Goal: Information Seeking & Learning: Learn about a topic

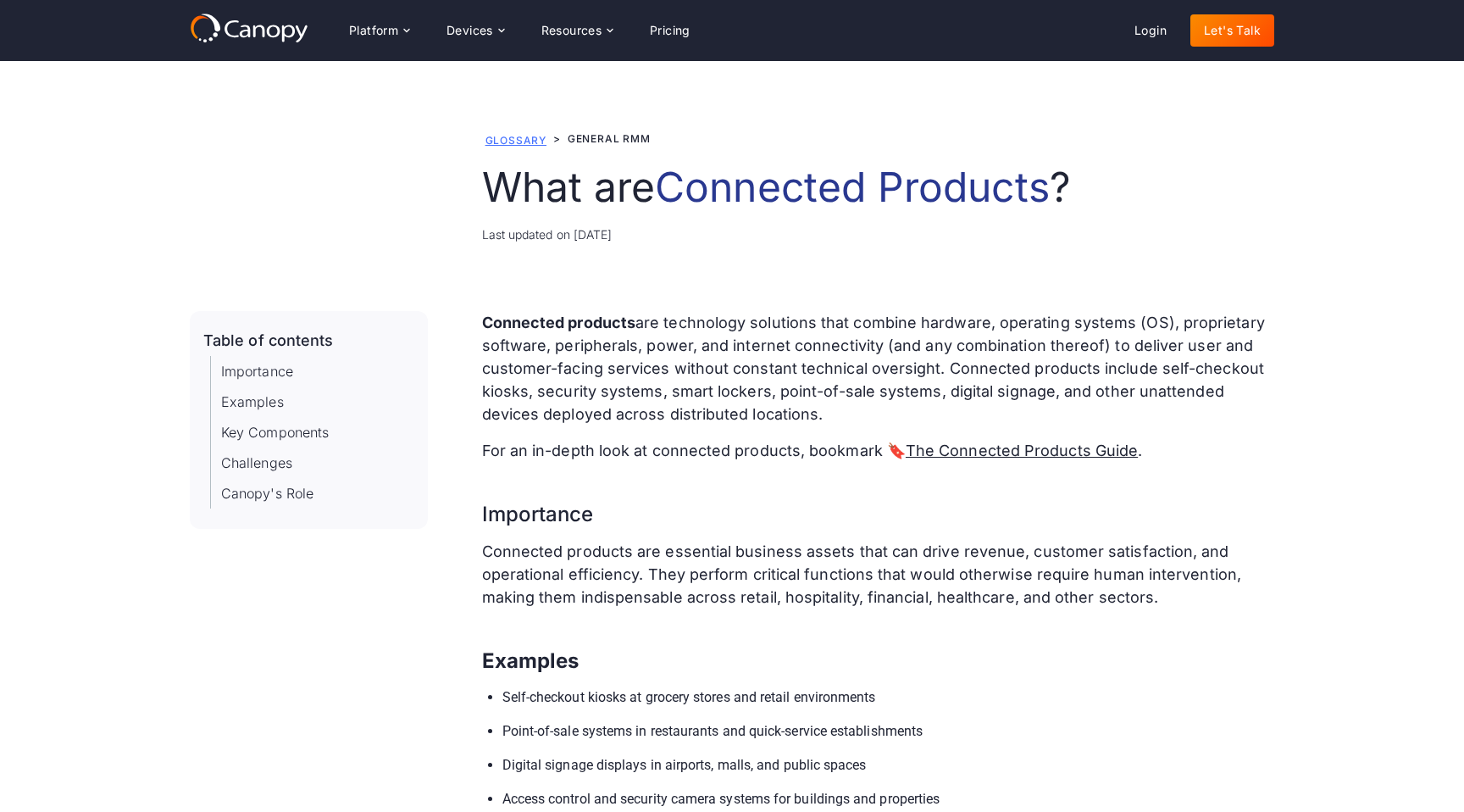
click at [503, 141] on link "Glossary" at bounding box center [516, 140] width 61 height 12
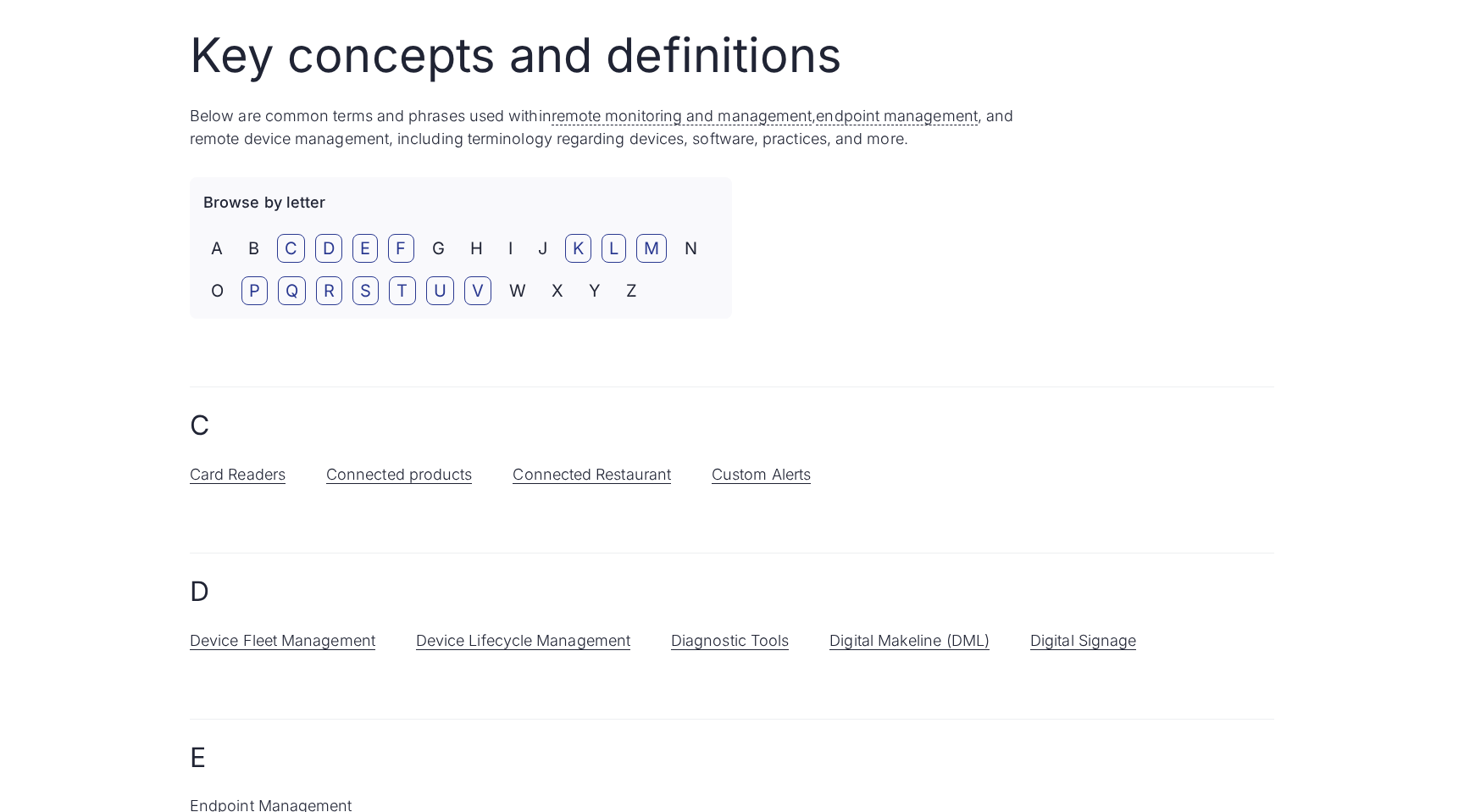
scroll to position [248, 0]
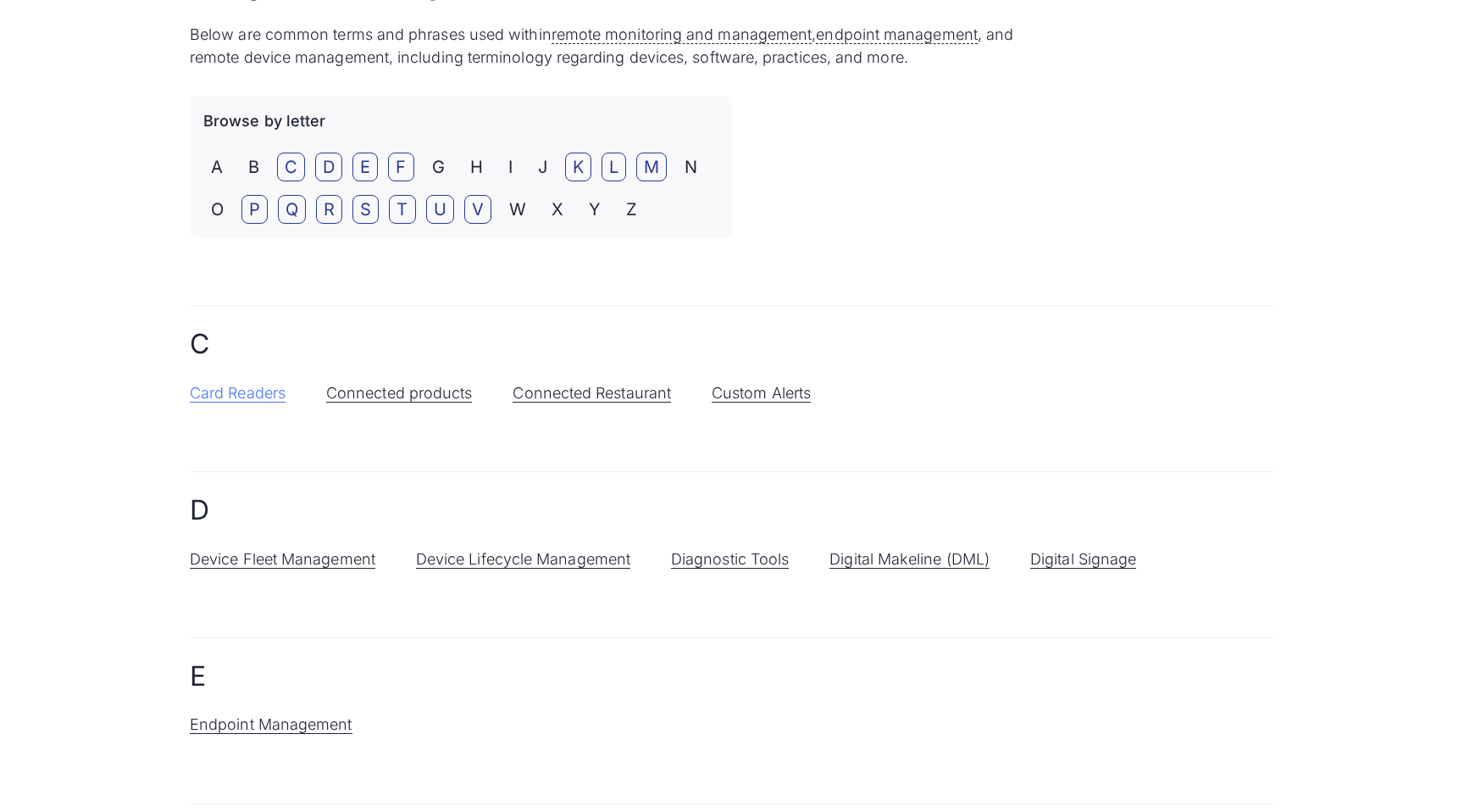
click at [242, 390] on link "Card Readers" at bounding box center [238, 393] width 96 height 19
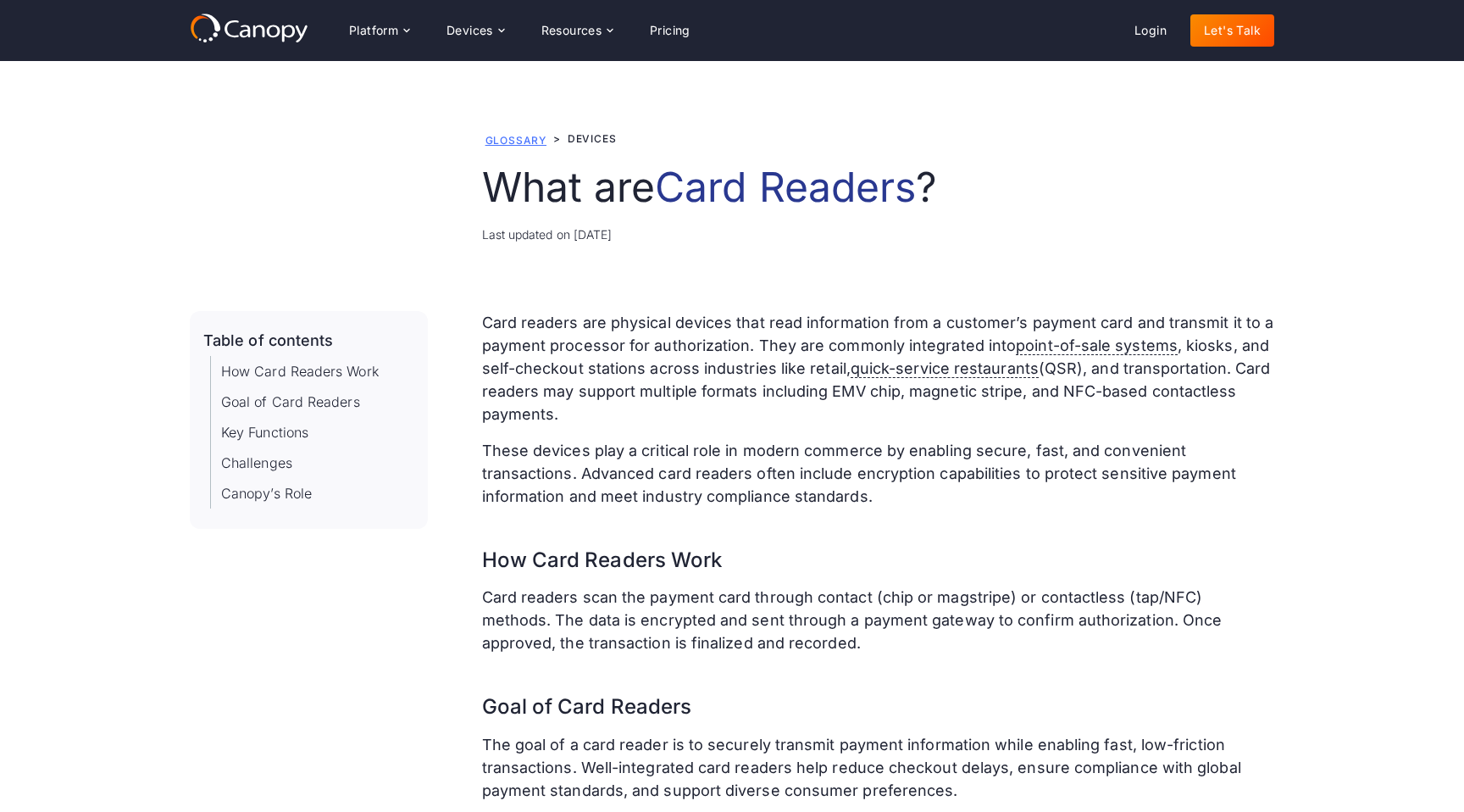
click at [521, 145] on link "Glossary" at bounding box center [516, 140] width 61 height 12
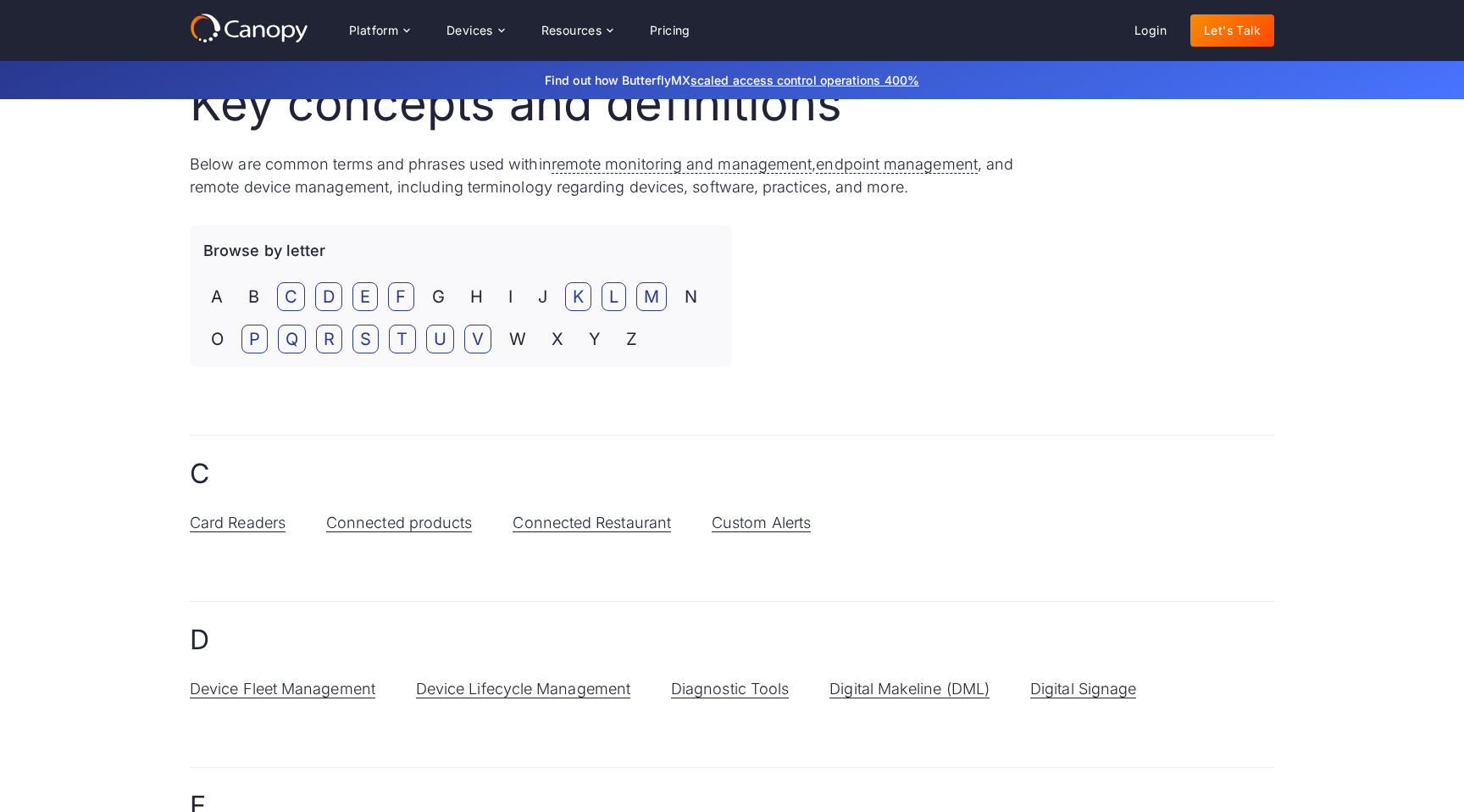
scroll to position [122, 0]
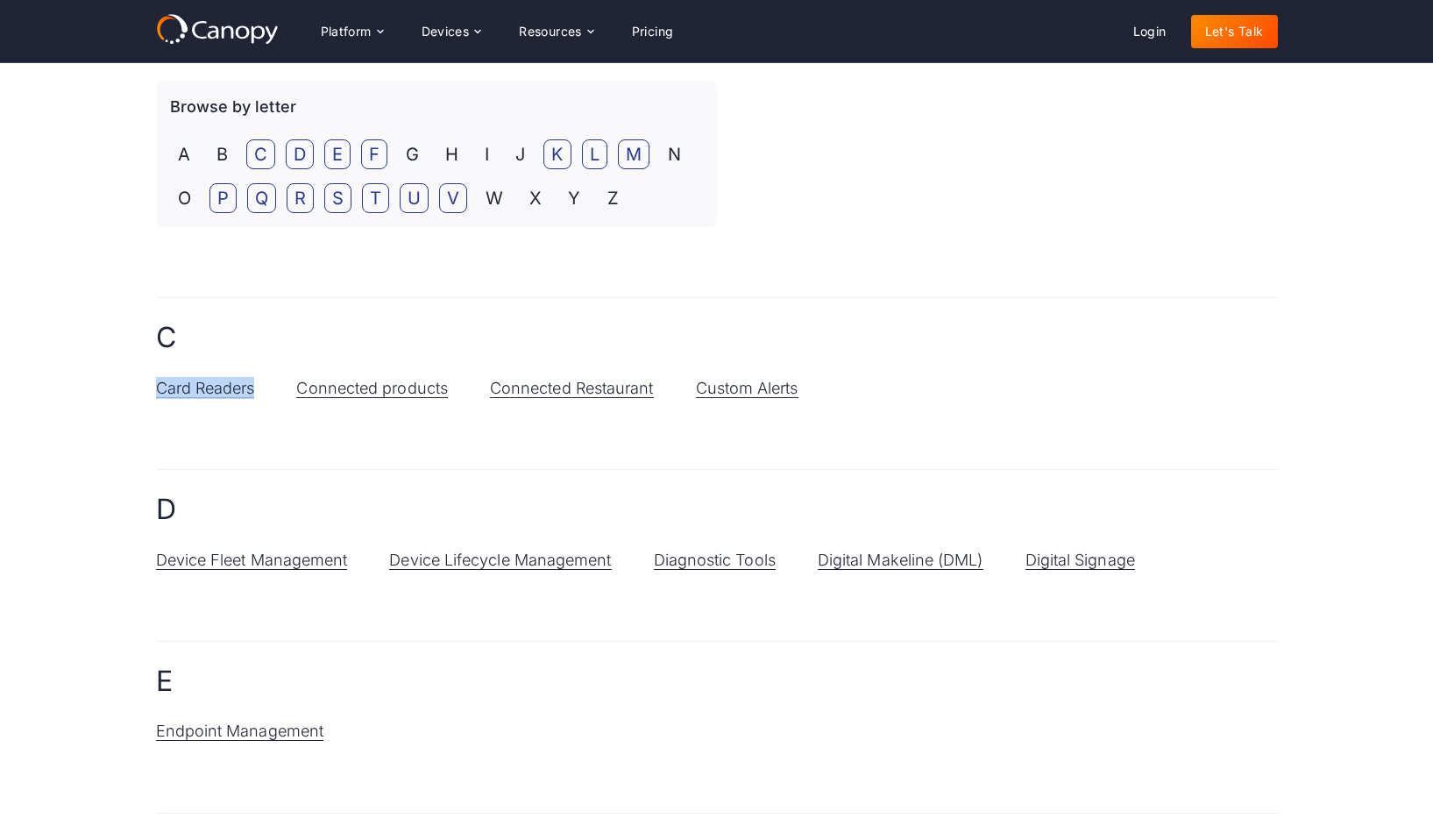
scroll to position [274, 0]
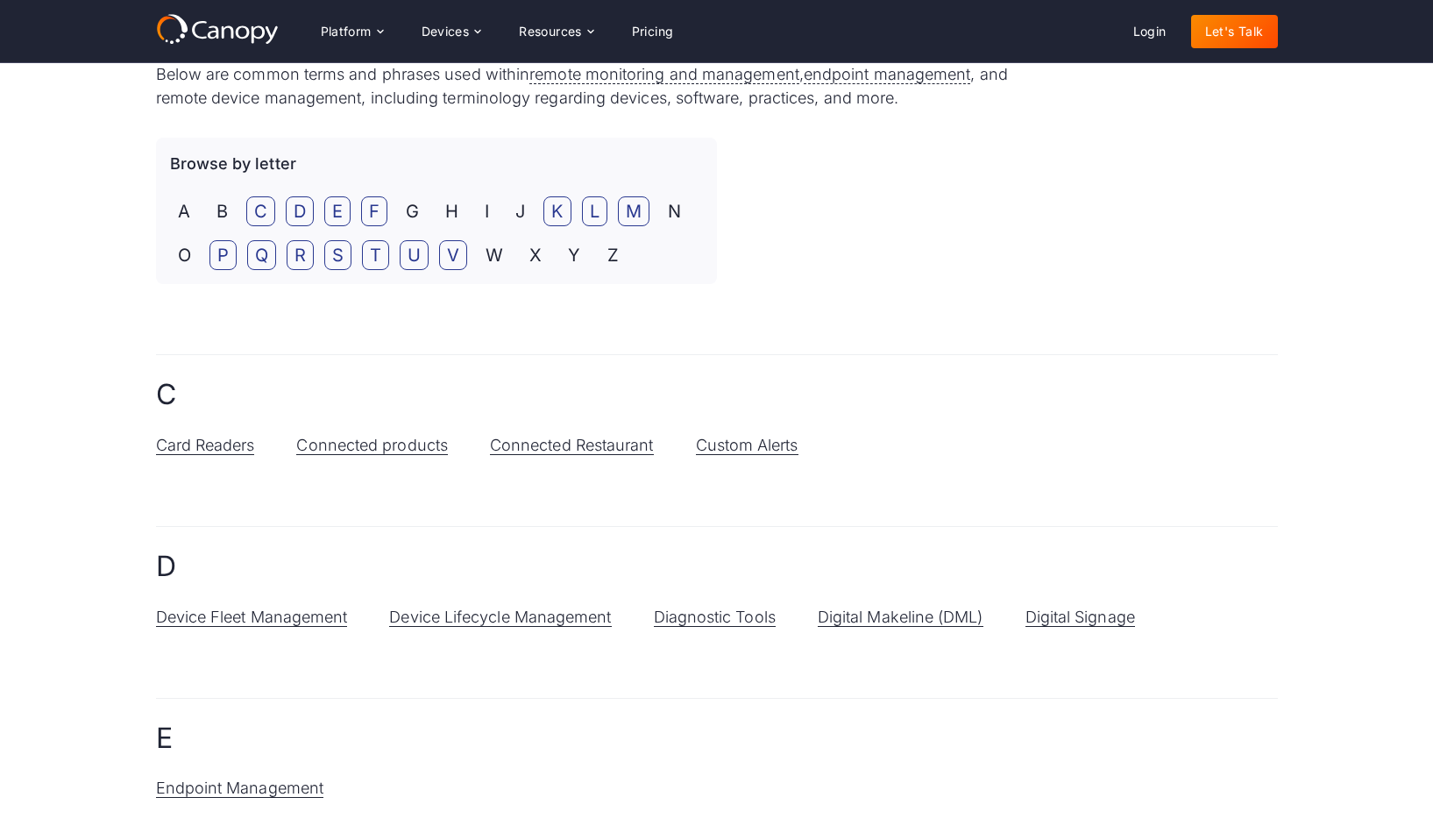
scroll to position [199, 0]
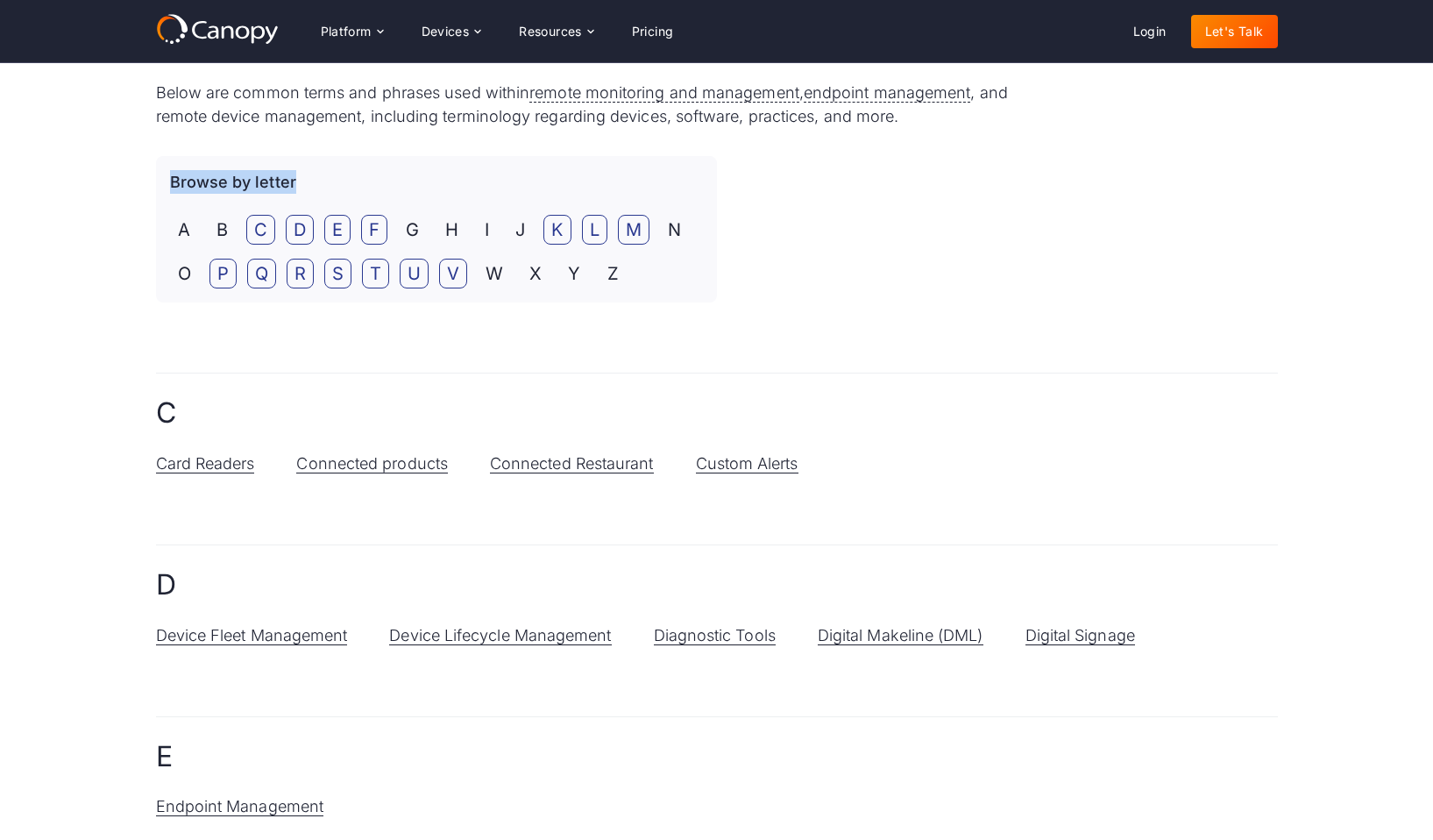
drag, startPoint x: 303, startPoint y: 190, endPoint x: 171, endPoint y: 186, distance: 132.1
click at [171, 186] on div "Browse by letter" at bounding box center [436, 182] width 533 height 24
copy p "Browse by letter"
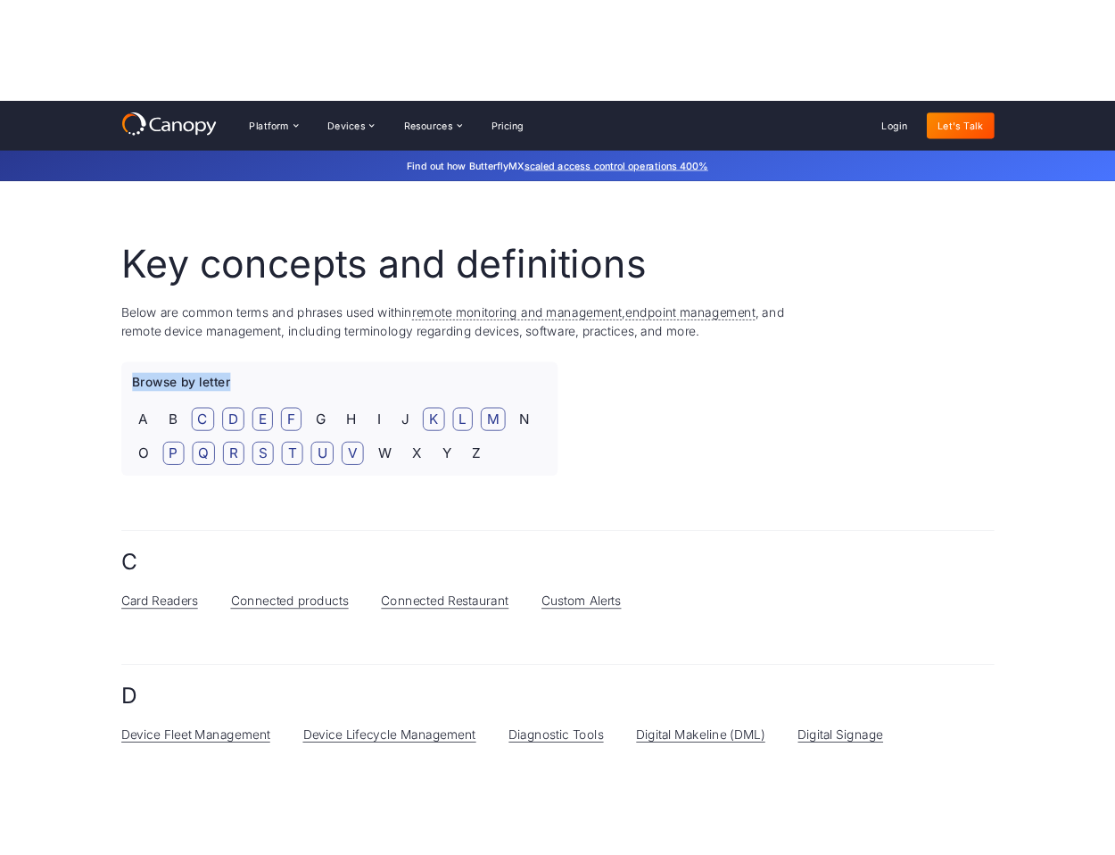
scroll to position [0, 0]
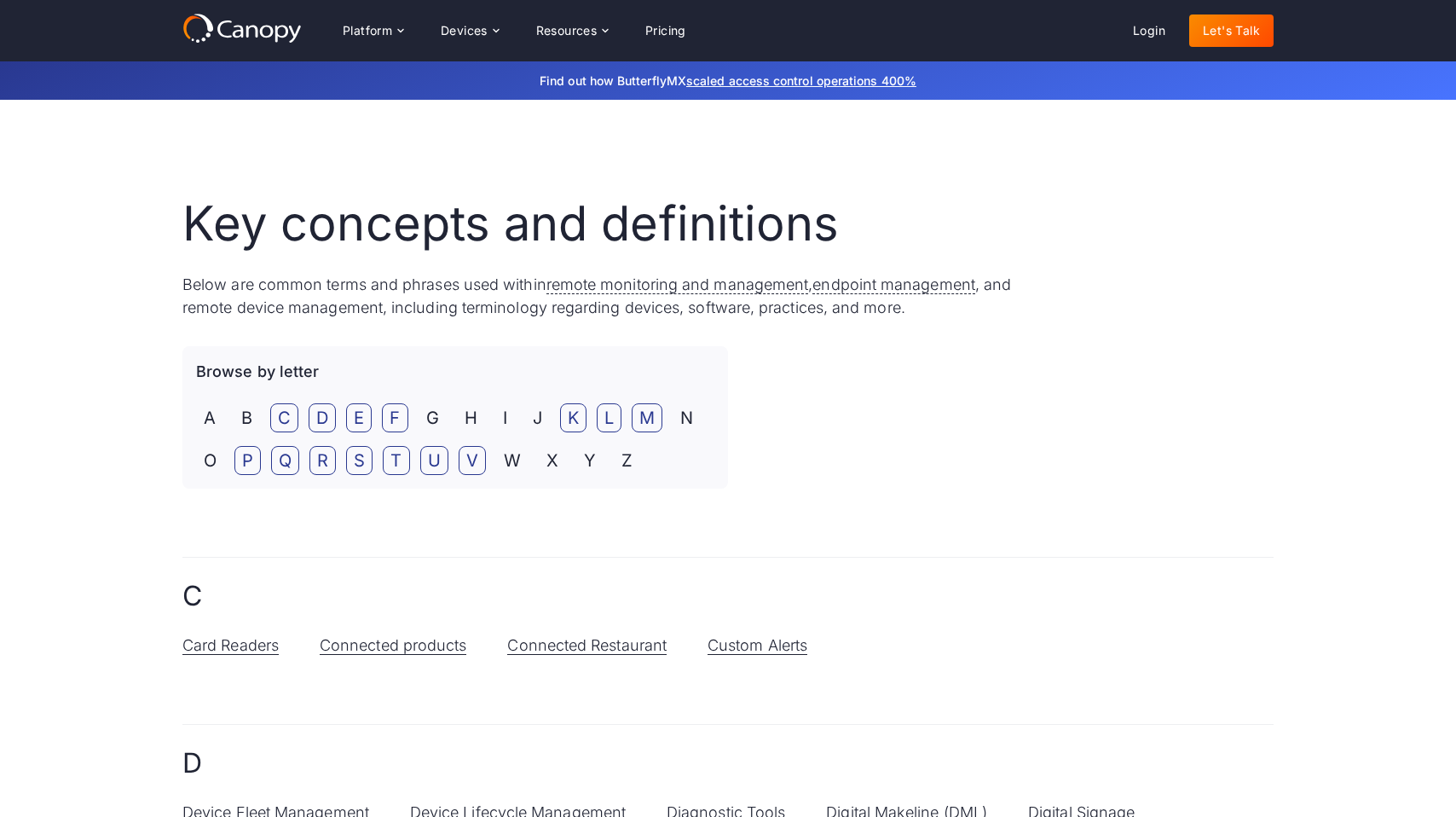
click at [422, 360] on div "Browse by letter" at bounding box center [455, 371] width 518 height 23
